Goal: Check status: Check status

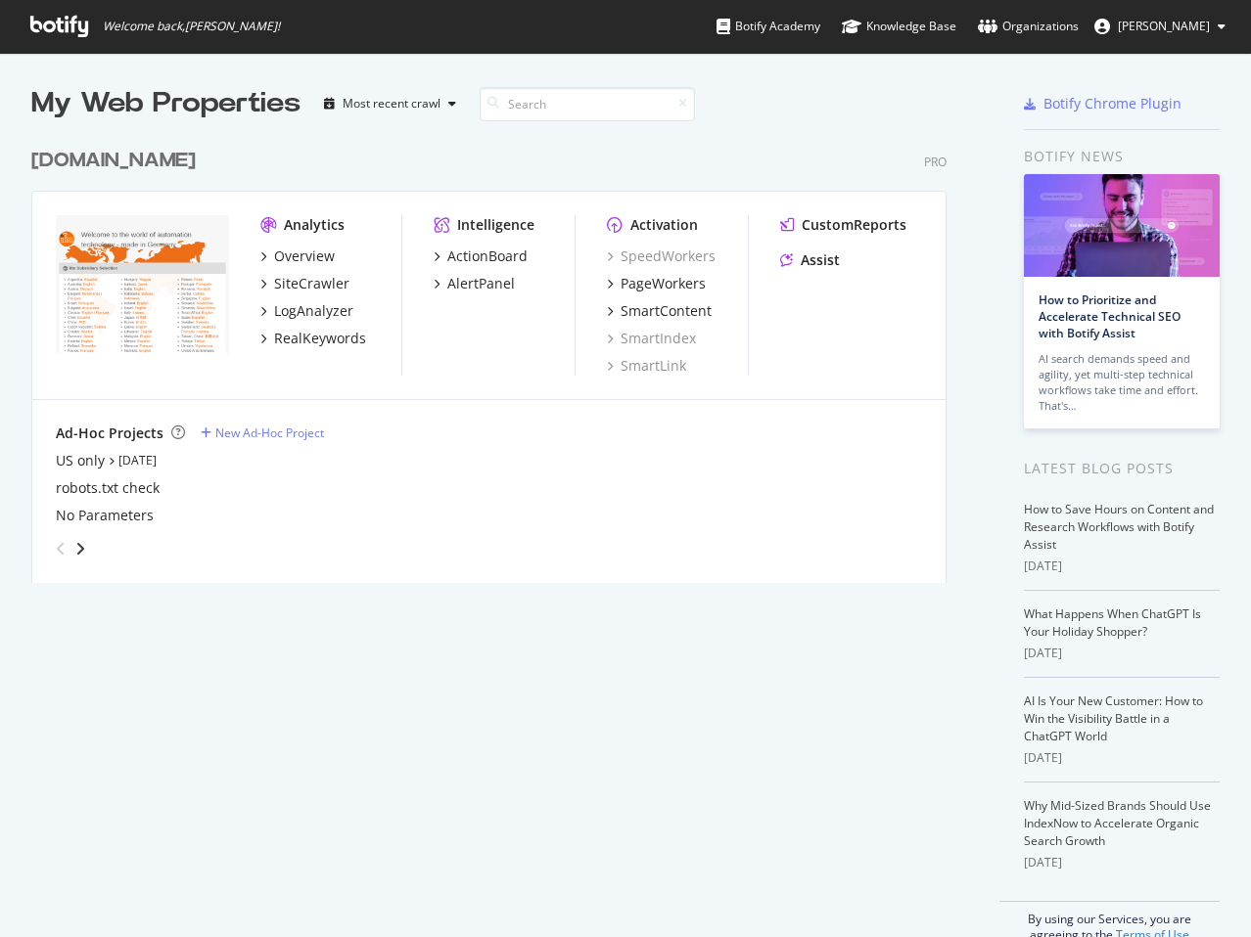
scroll to position [923, 1221]
click at [320, 287] on div "SiteCrawler" at bounding box center [311, 284] width 75 height 20
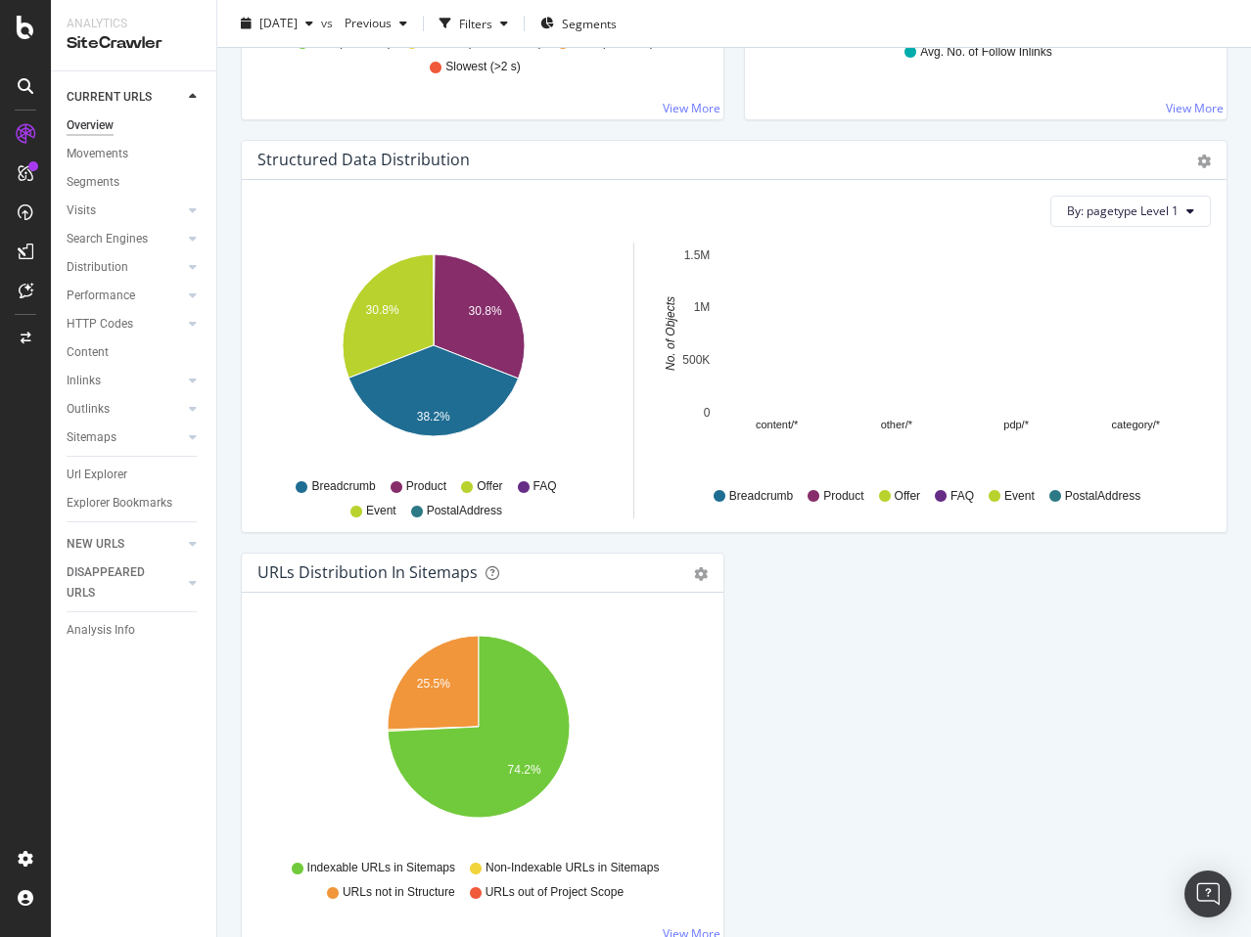
scroll to position [1901, 0]
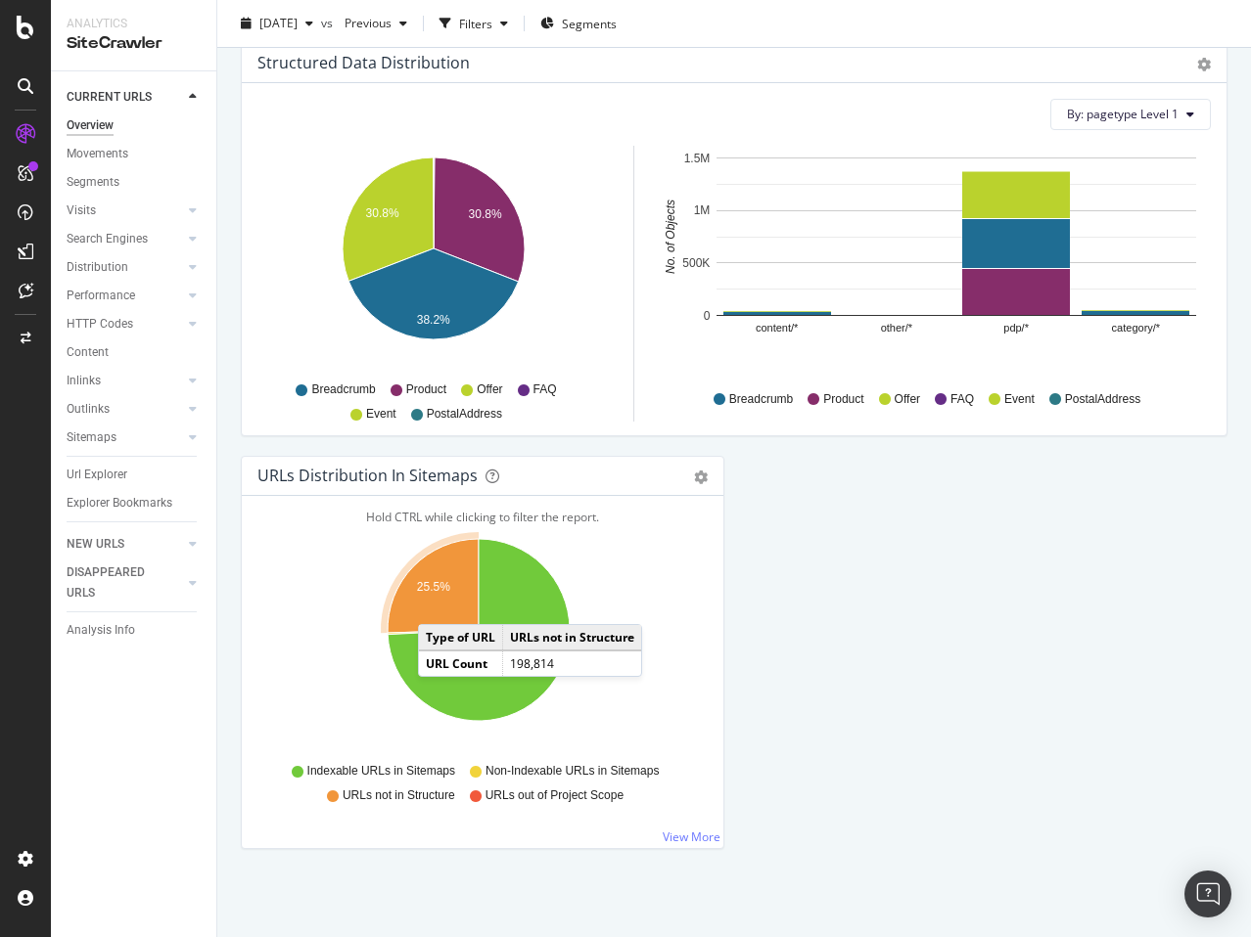
drag, startPoint x: 457, startPoint y: 604, endPoint x: 437, endPoint y: 605, distance: 19.6
click at [437, 605] on icon "A chart." at bounding box center [432, 586] width 91 height 94
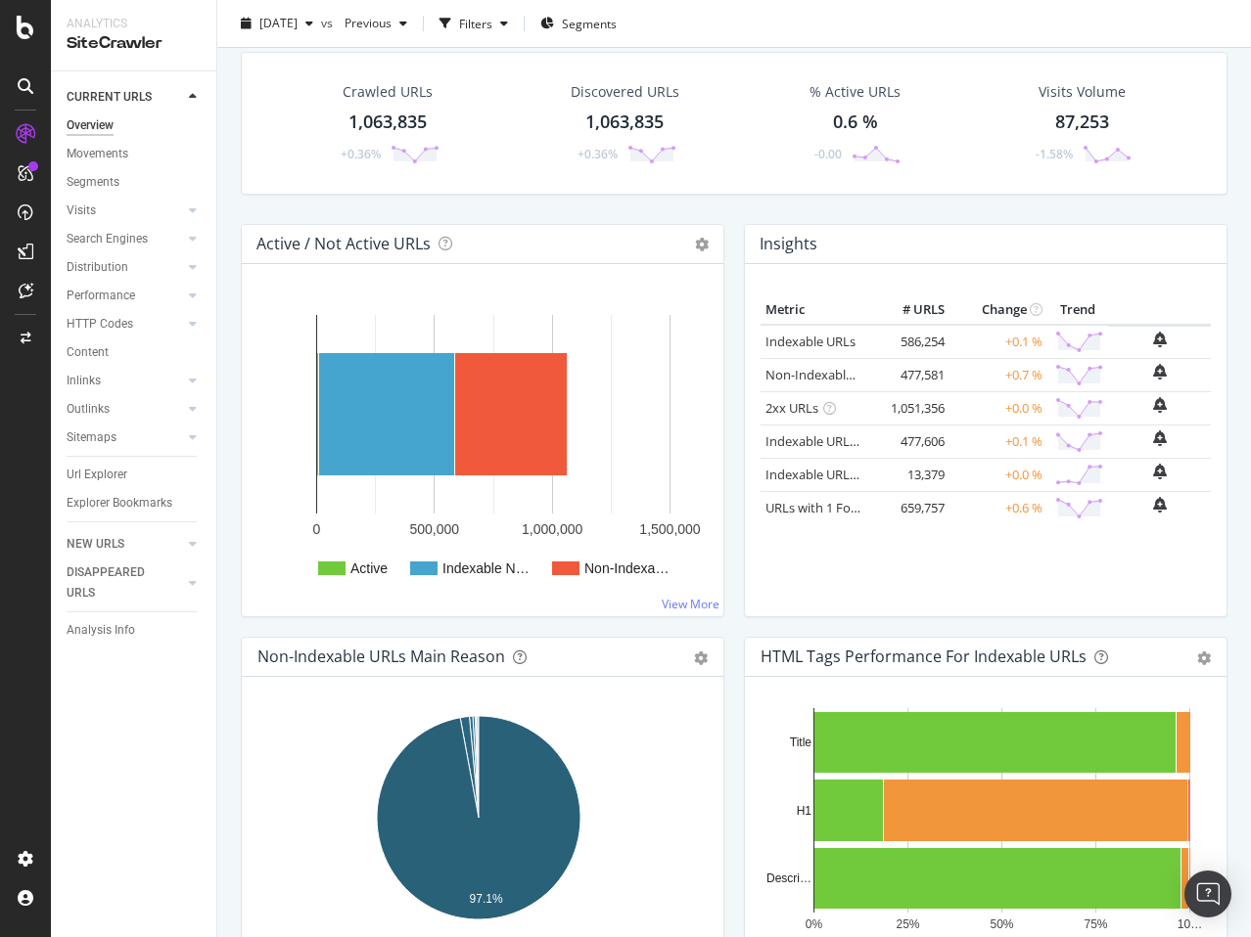
scroll to position [0, 0]
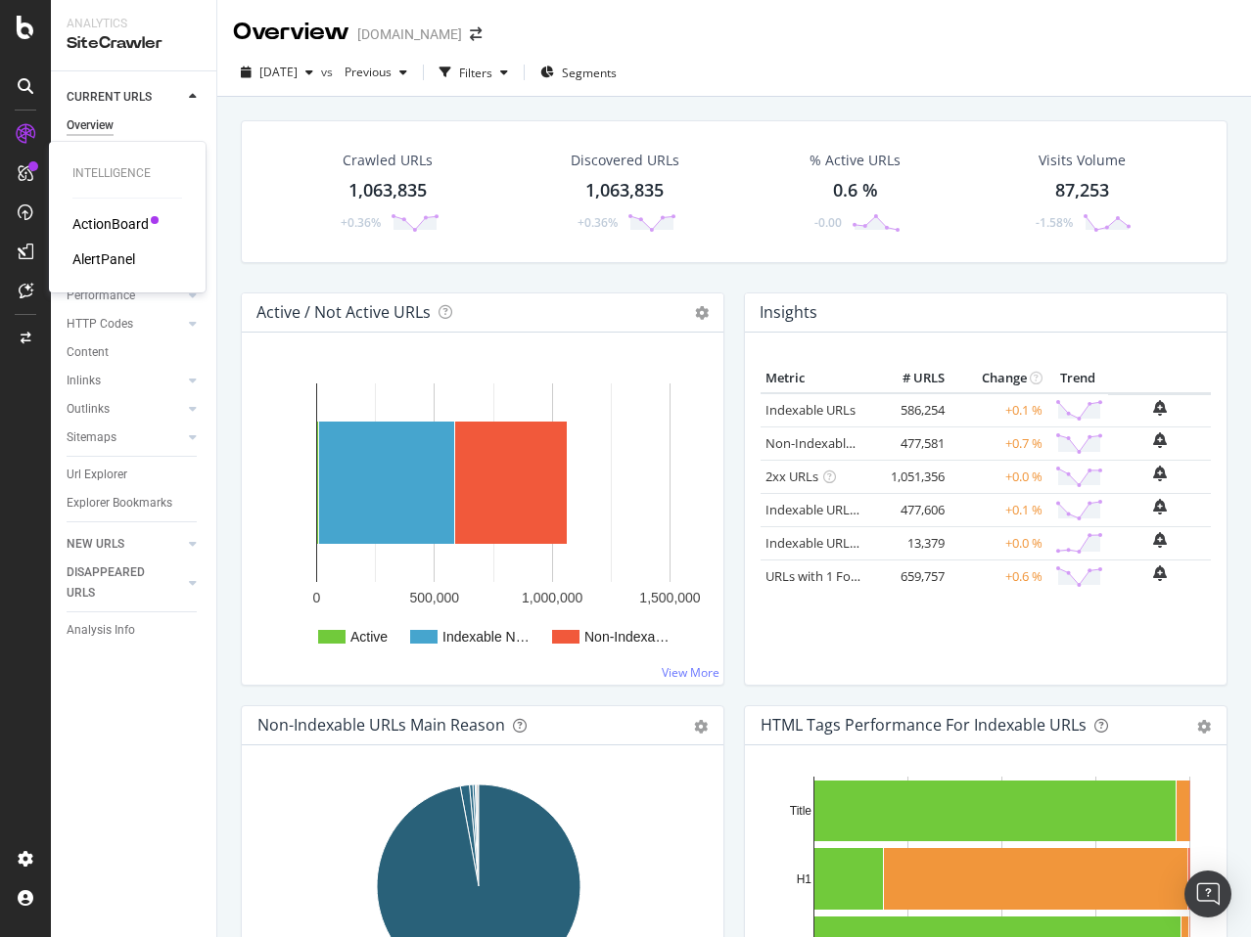
click at [90, 234] on div "ActionBoard" at bounding box center [110, 224] width 76 height 20
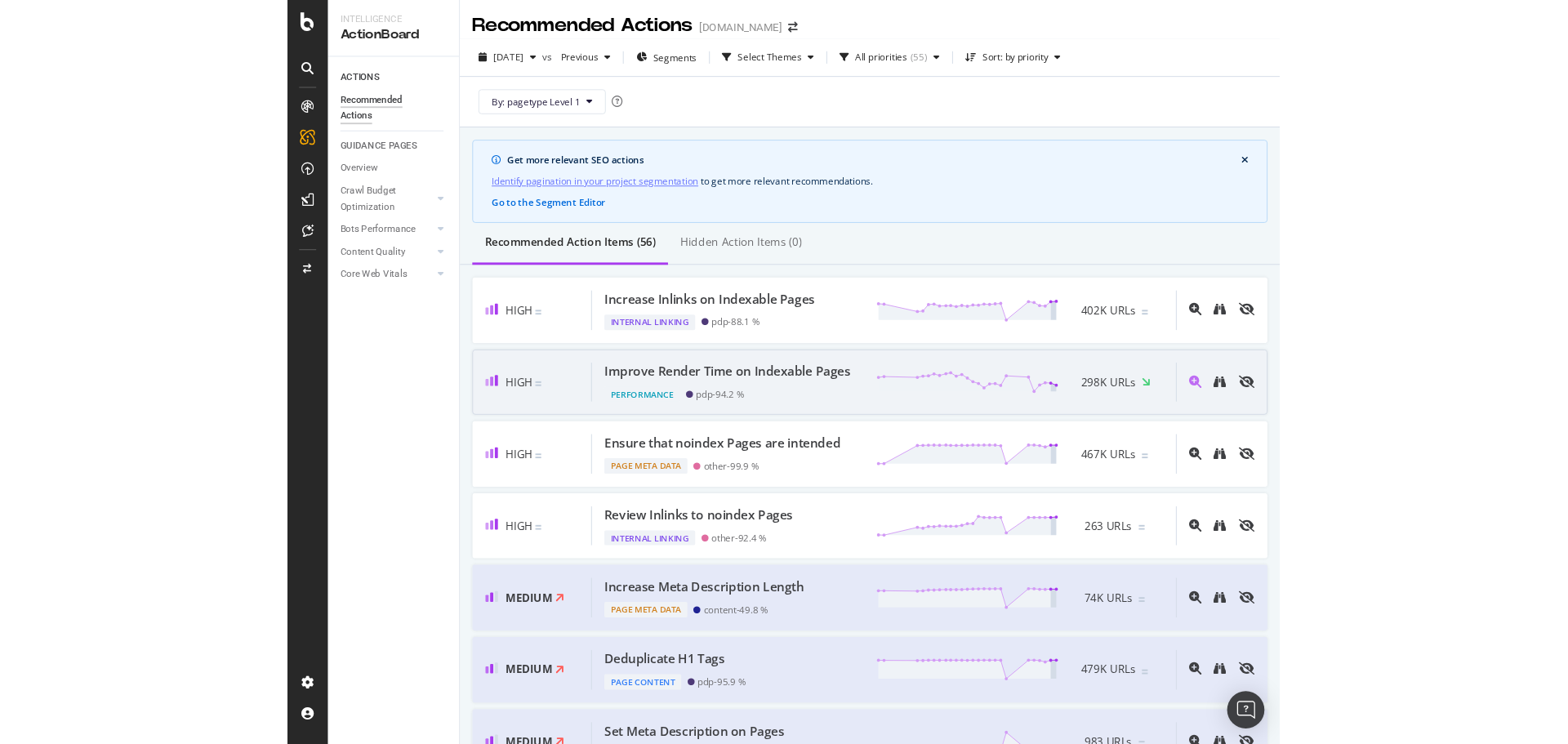
scroll to position [82, 0]
